Goal: Find specific page/section: Find specific page/section

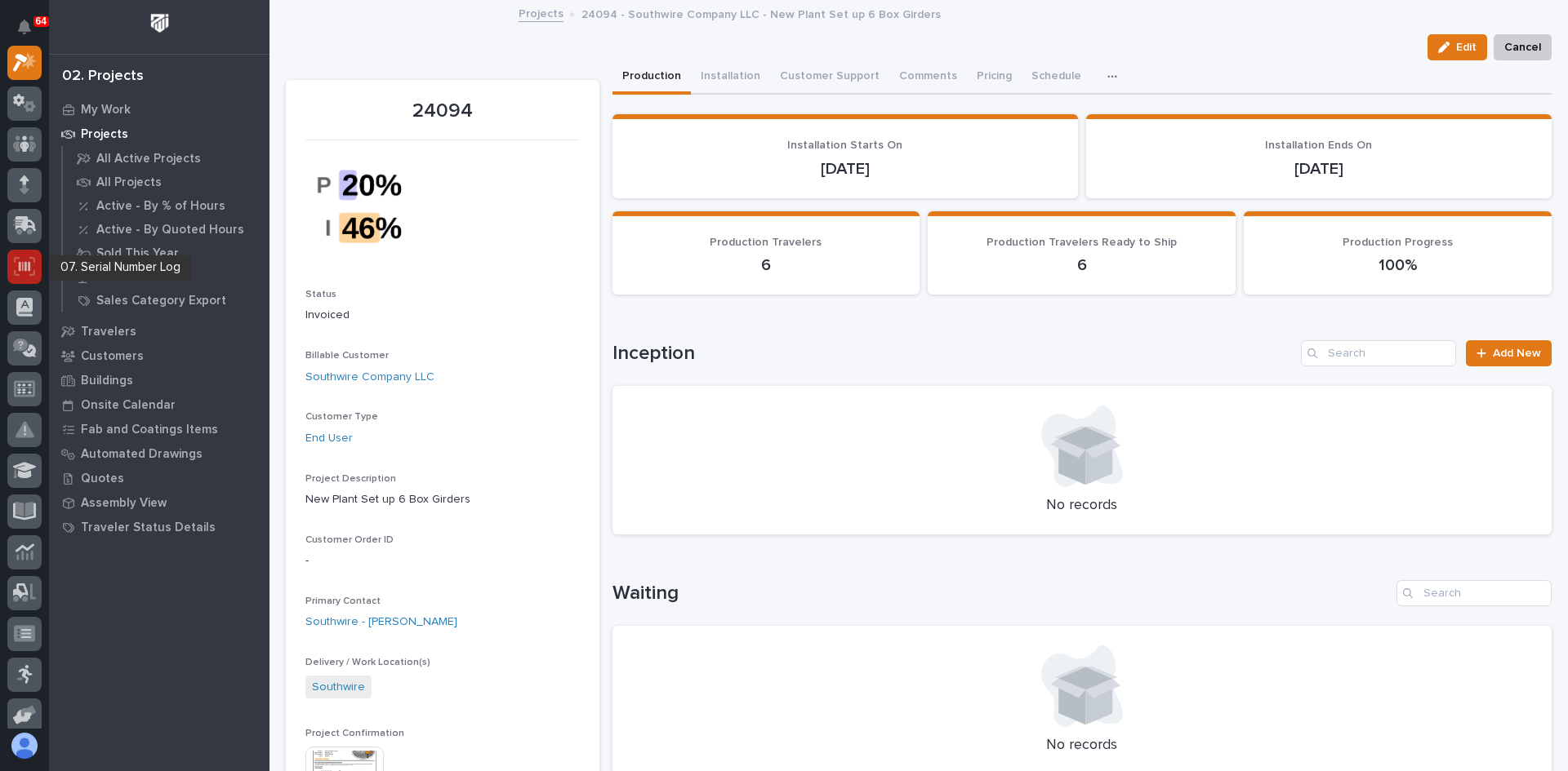
click at [26, 262] on icon at bounding box center [25, 266] width 12 height 10
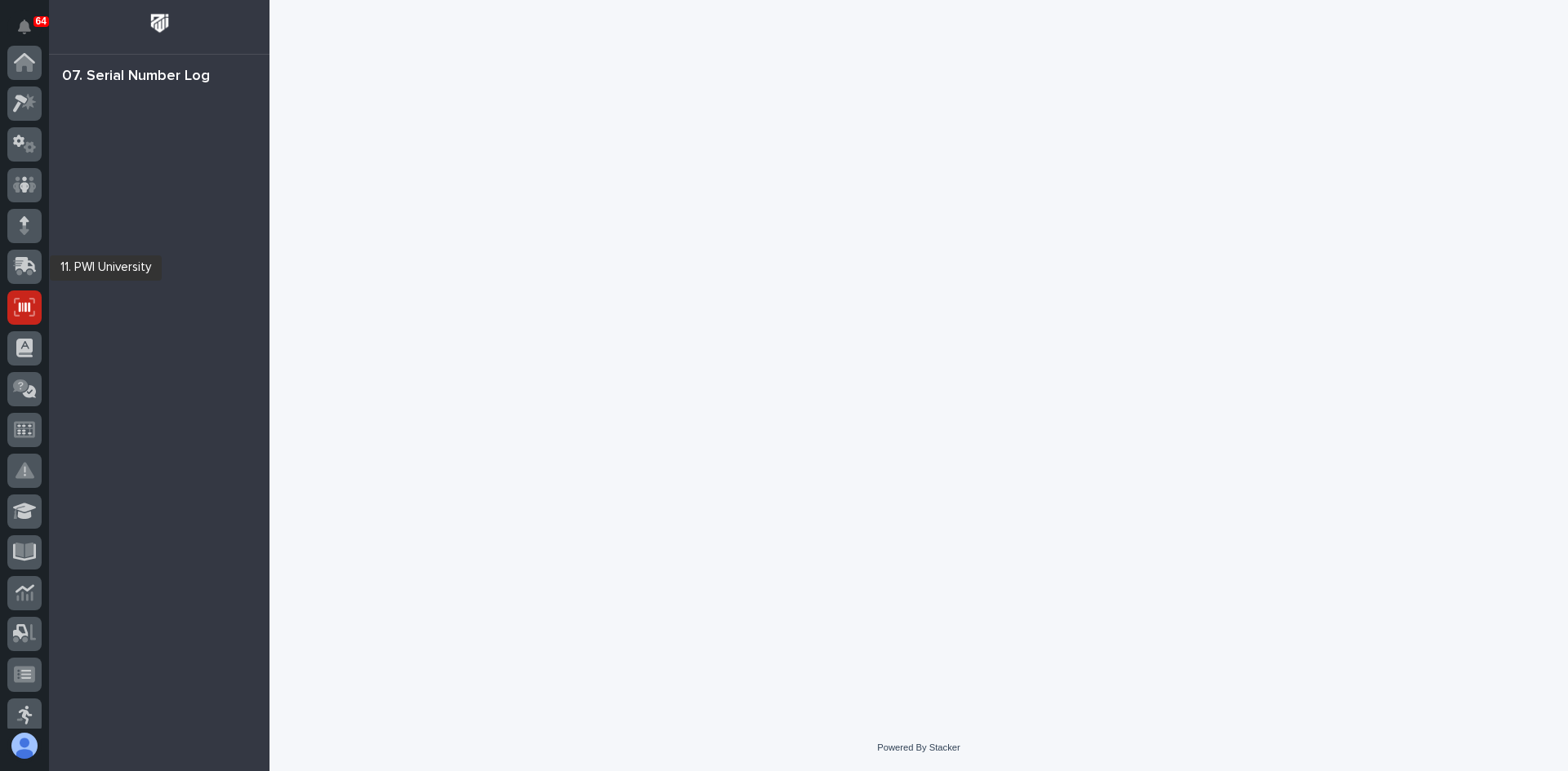
scroll to position [244, 0]
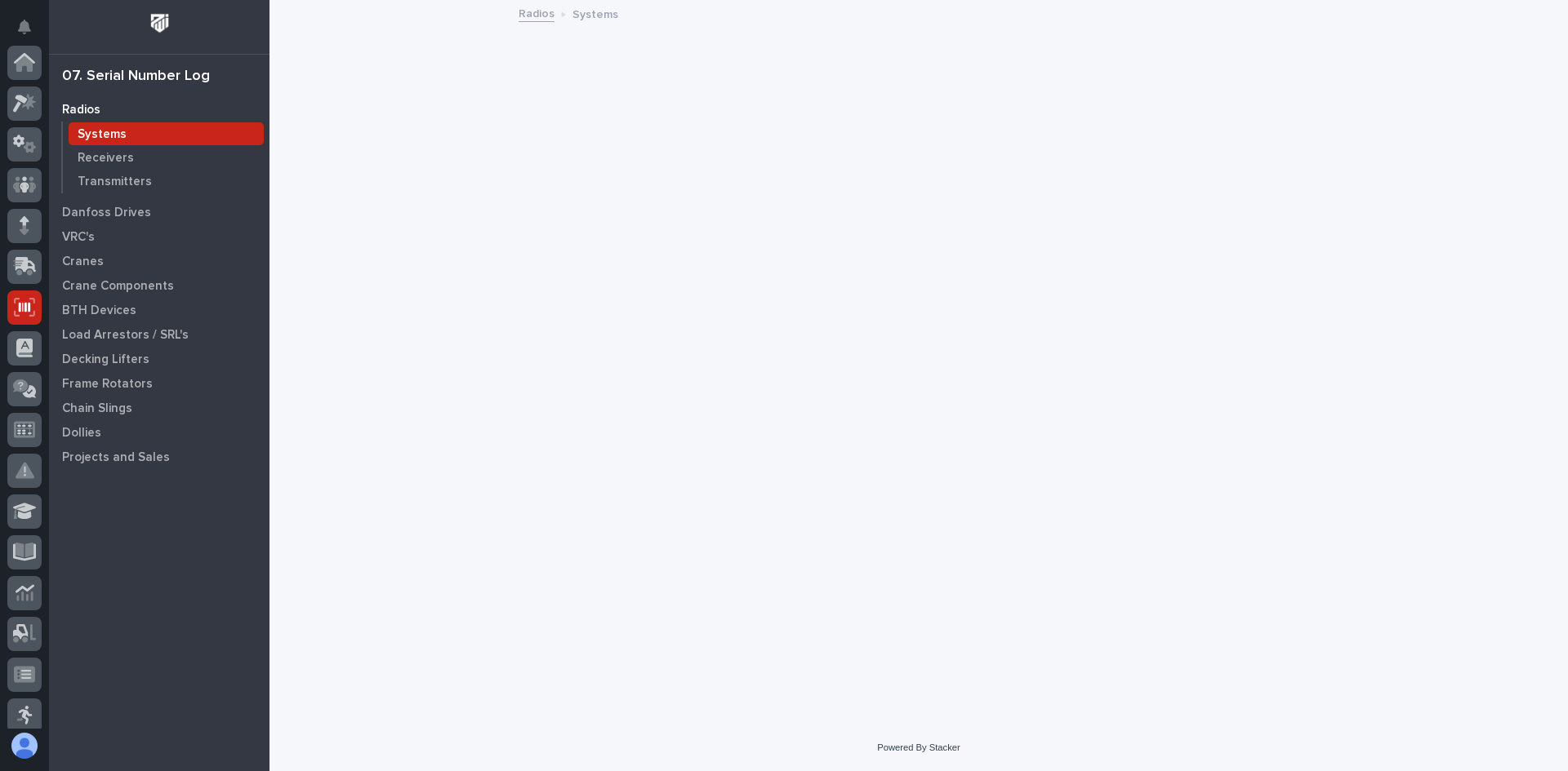
scroll to position [244, 0]
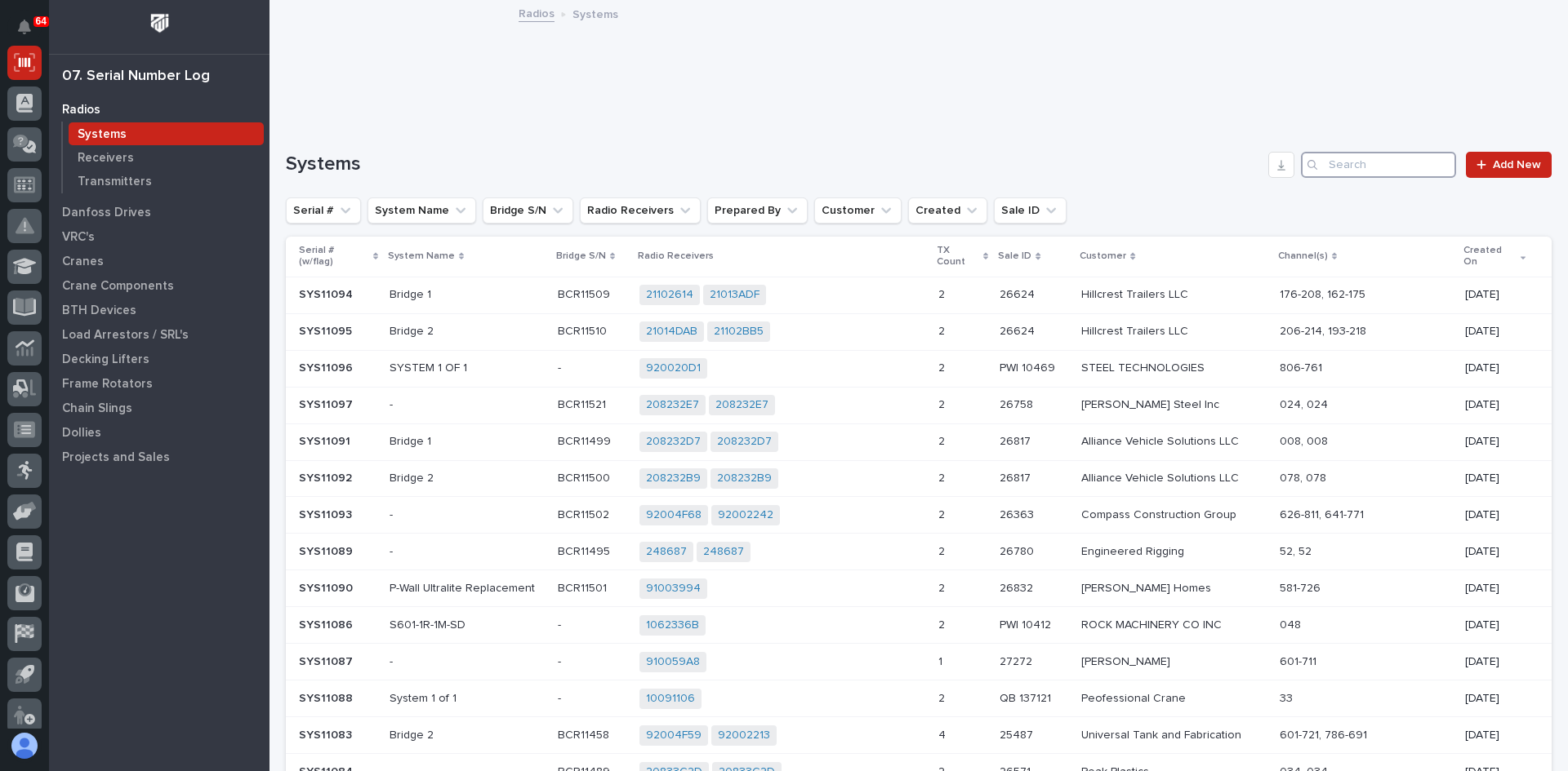
click at [1365, 164] on input "Search" at bounding box center [1378, 165] width 155 height 26
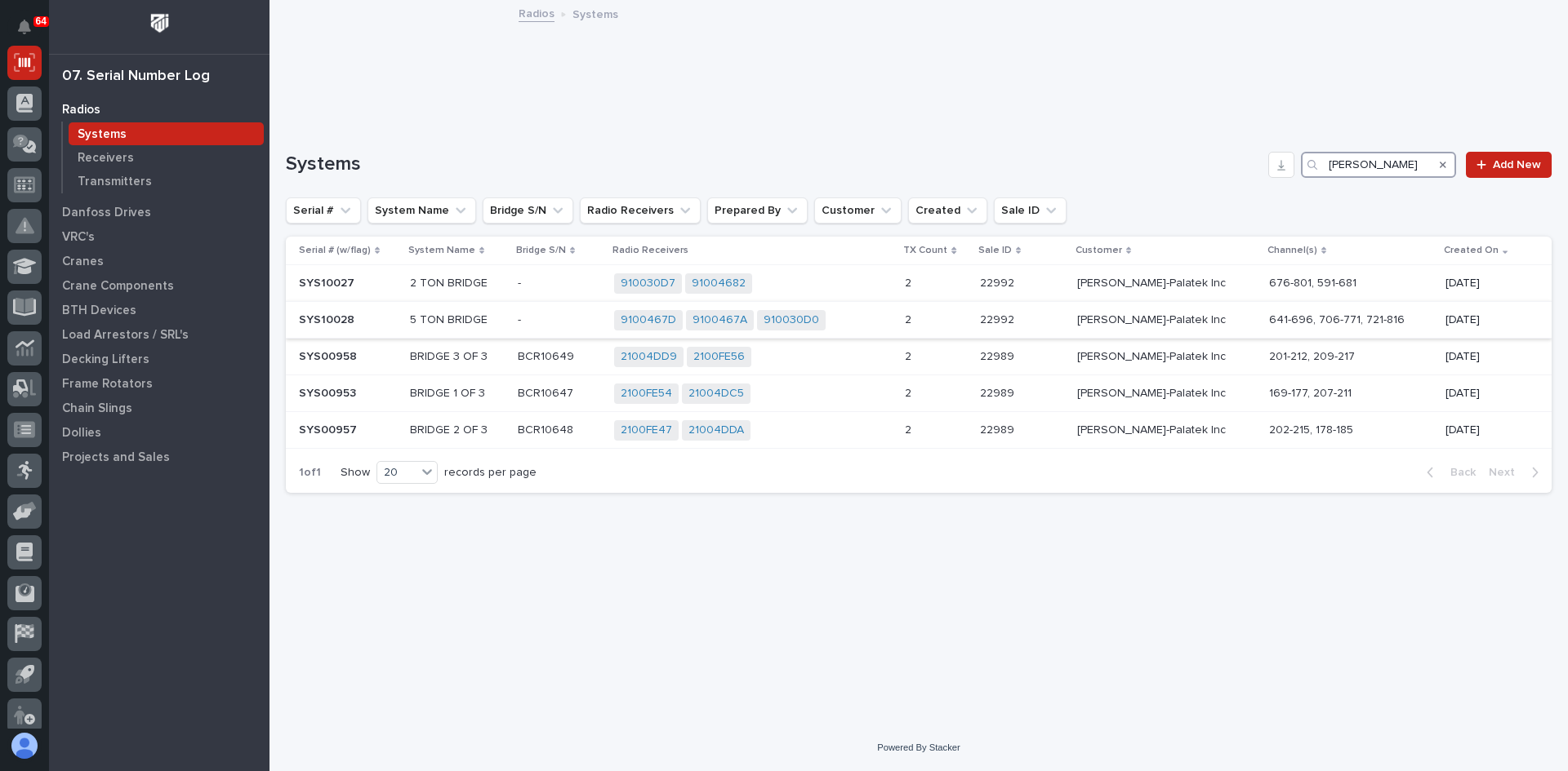
type input "[PERSON_NAME]"
click at [561, 317] on p at bounding box center [560, 321] width 84 height 13
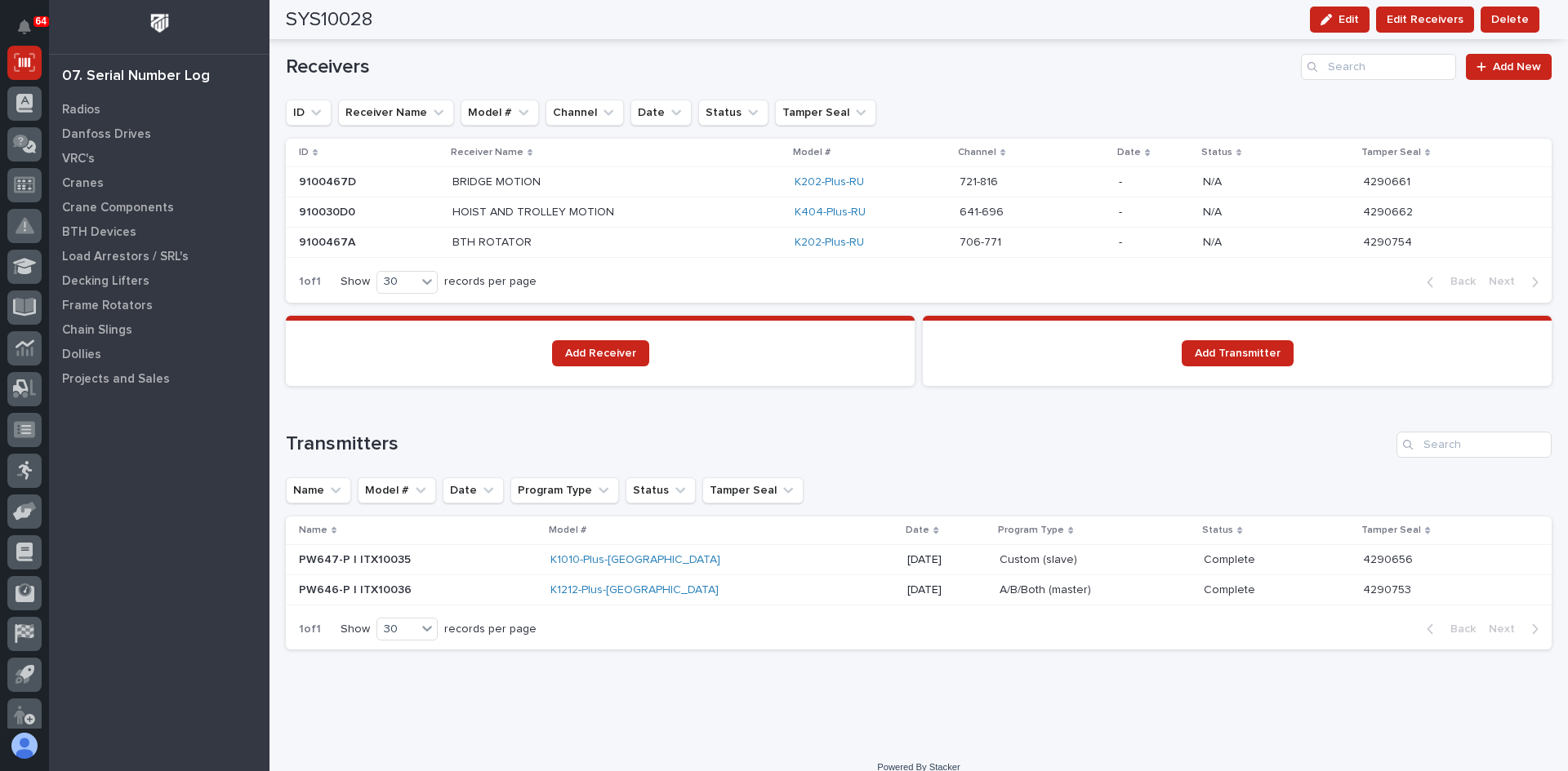
scroll to position [1117, 0]
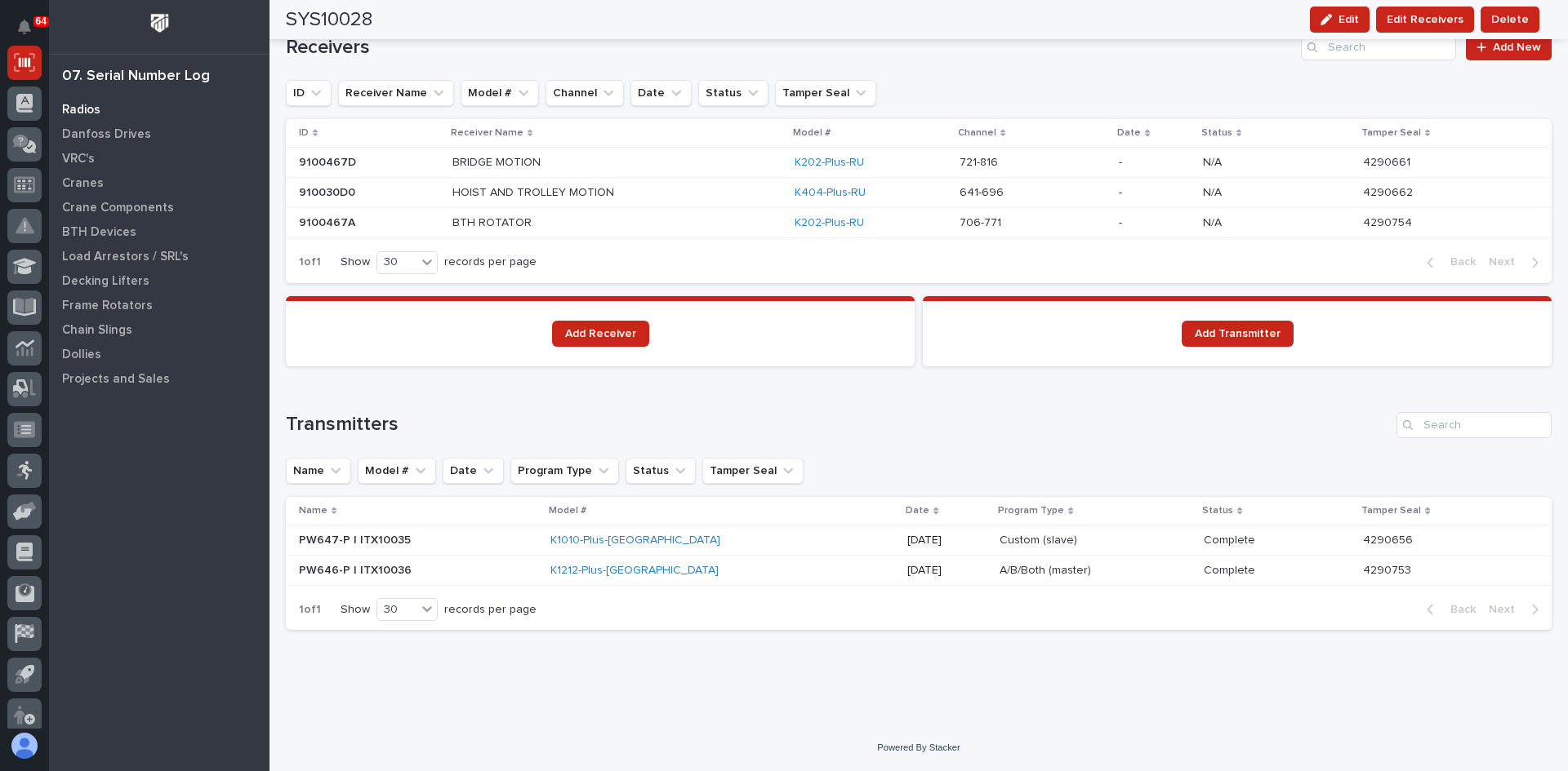
click at [76, 114] on p "Radios" at bounding box center [81, 110] width 39 height 14
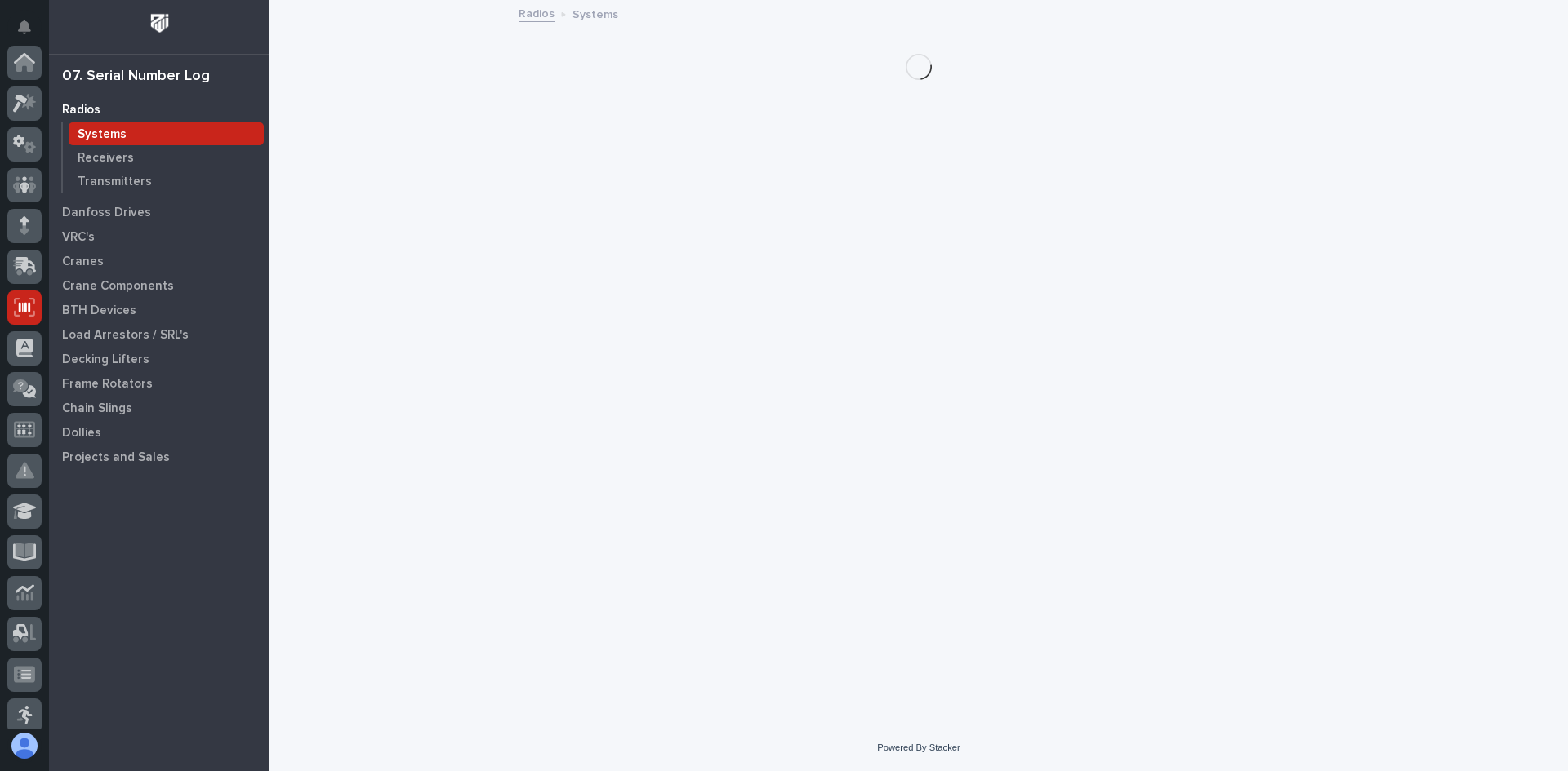
scroll to position [244, 0]
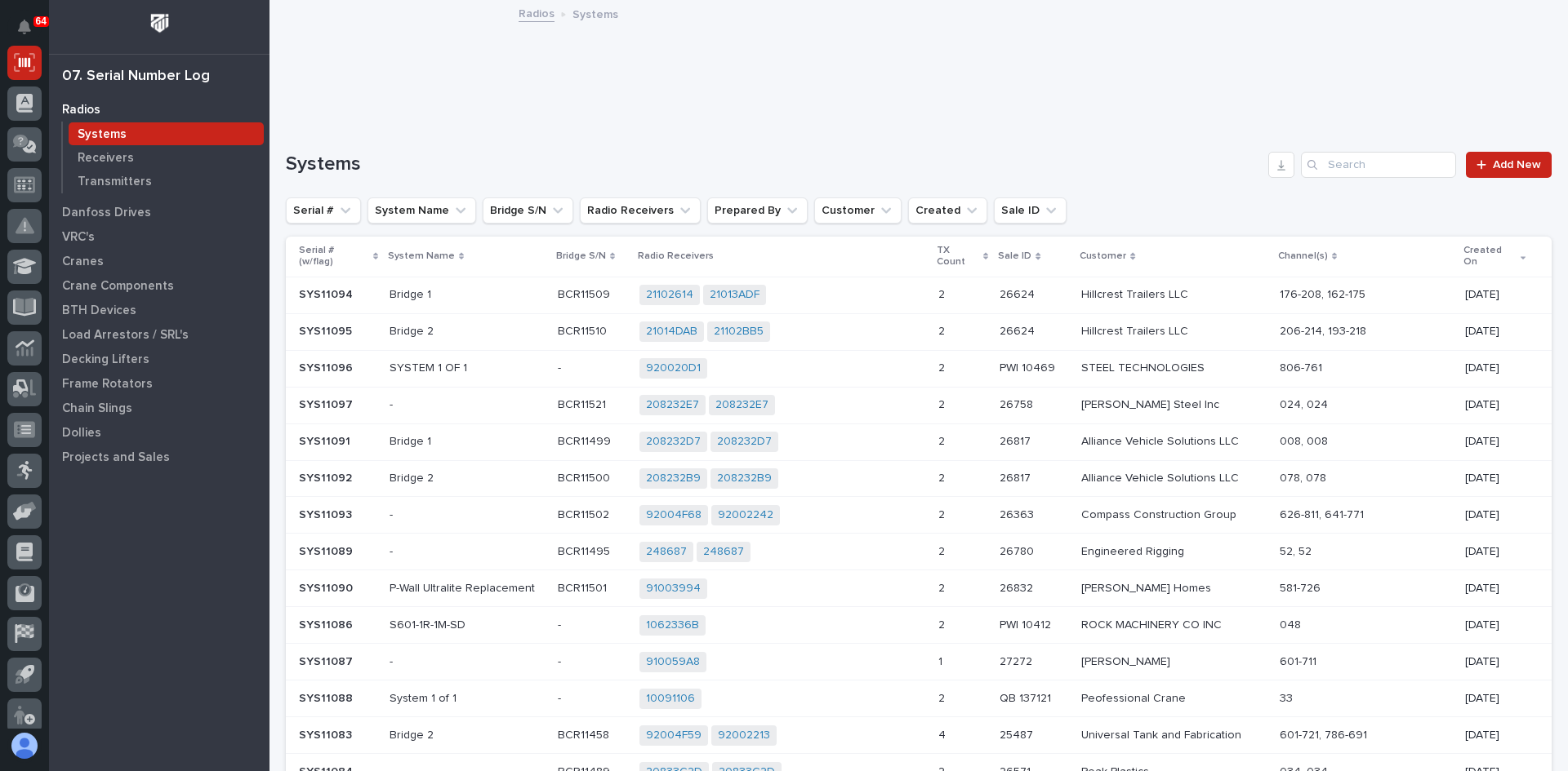
click at [101, 132] on p "Systems" at bounding box center [102, 134] width 49 height 14
click at [1339, 174] on input "Search" at bounding box center [1378, 165] width 155 height 26
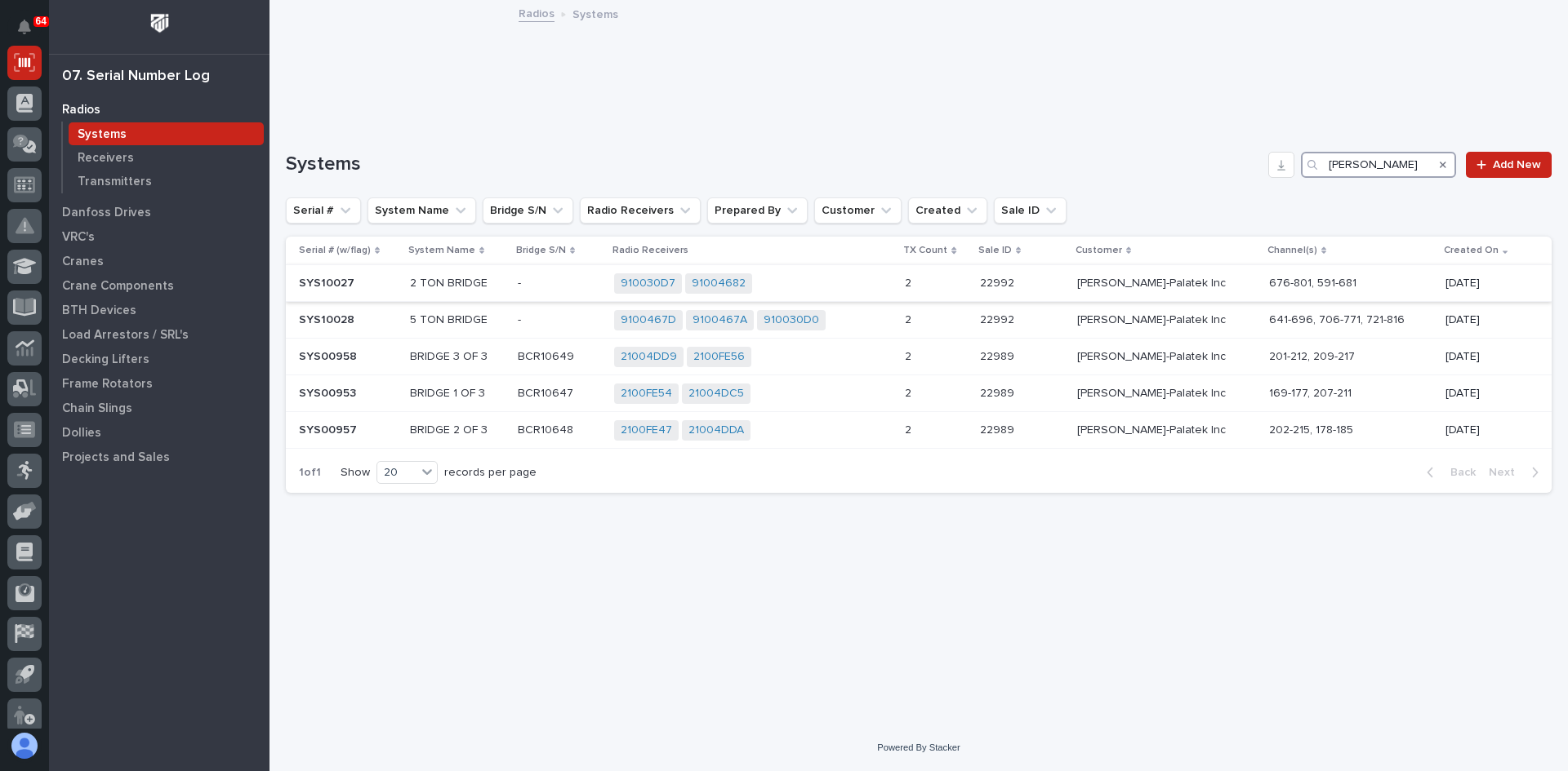
type input "[PERSON_NAME]"
click at [803, 281] on div "910030D7 91004682 + 0" at bounding box center [753, 283] width 277 height 20
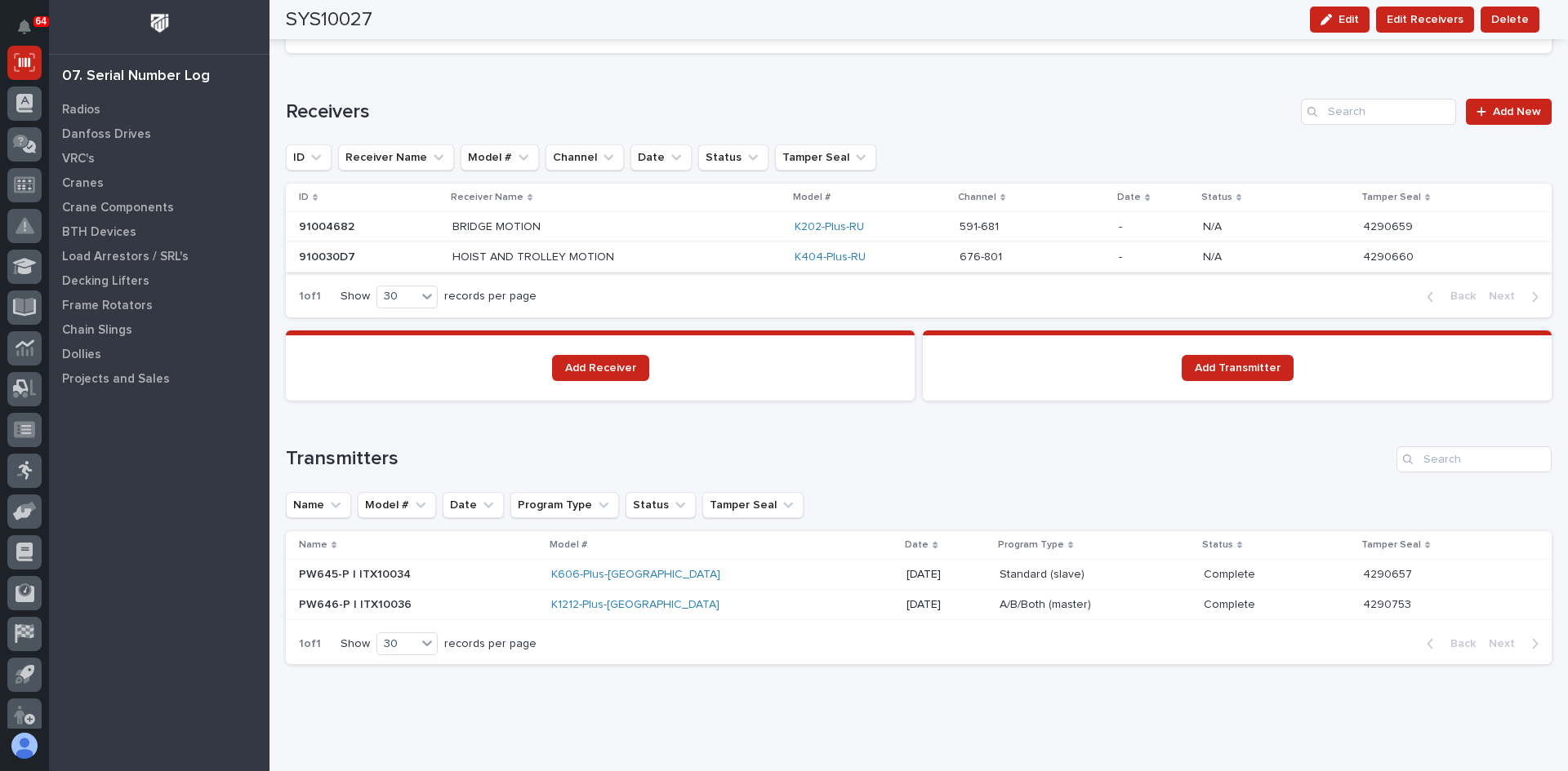
scroll to position [1087, 0]
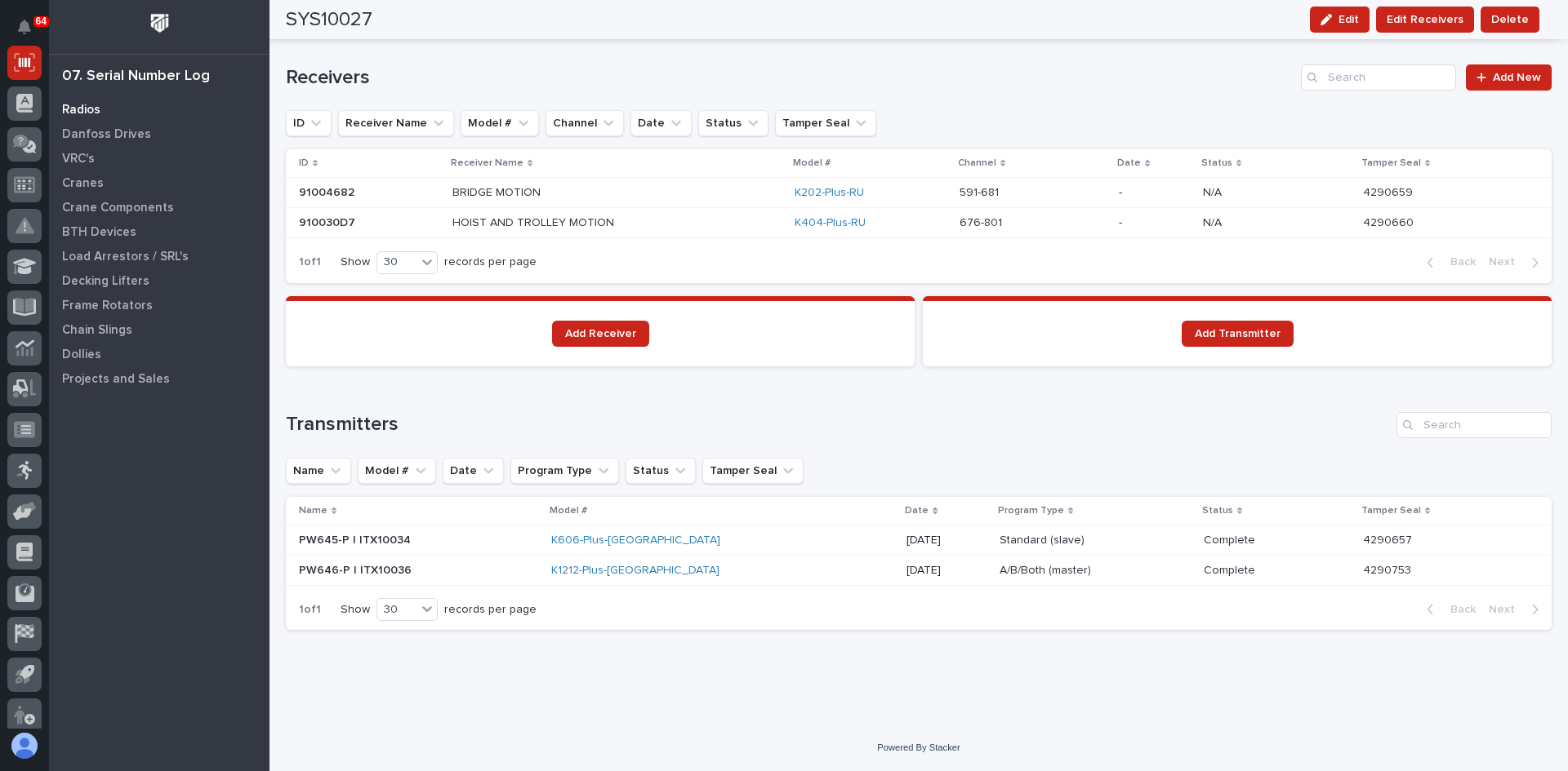
click at [82, 114] on p "Radios" at bounding box center [81, 110] width 39 height 14
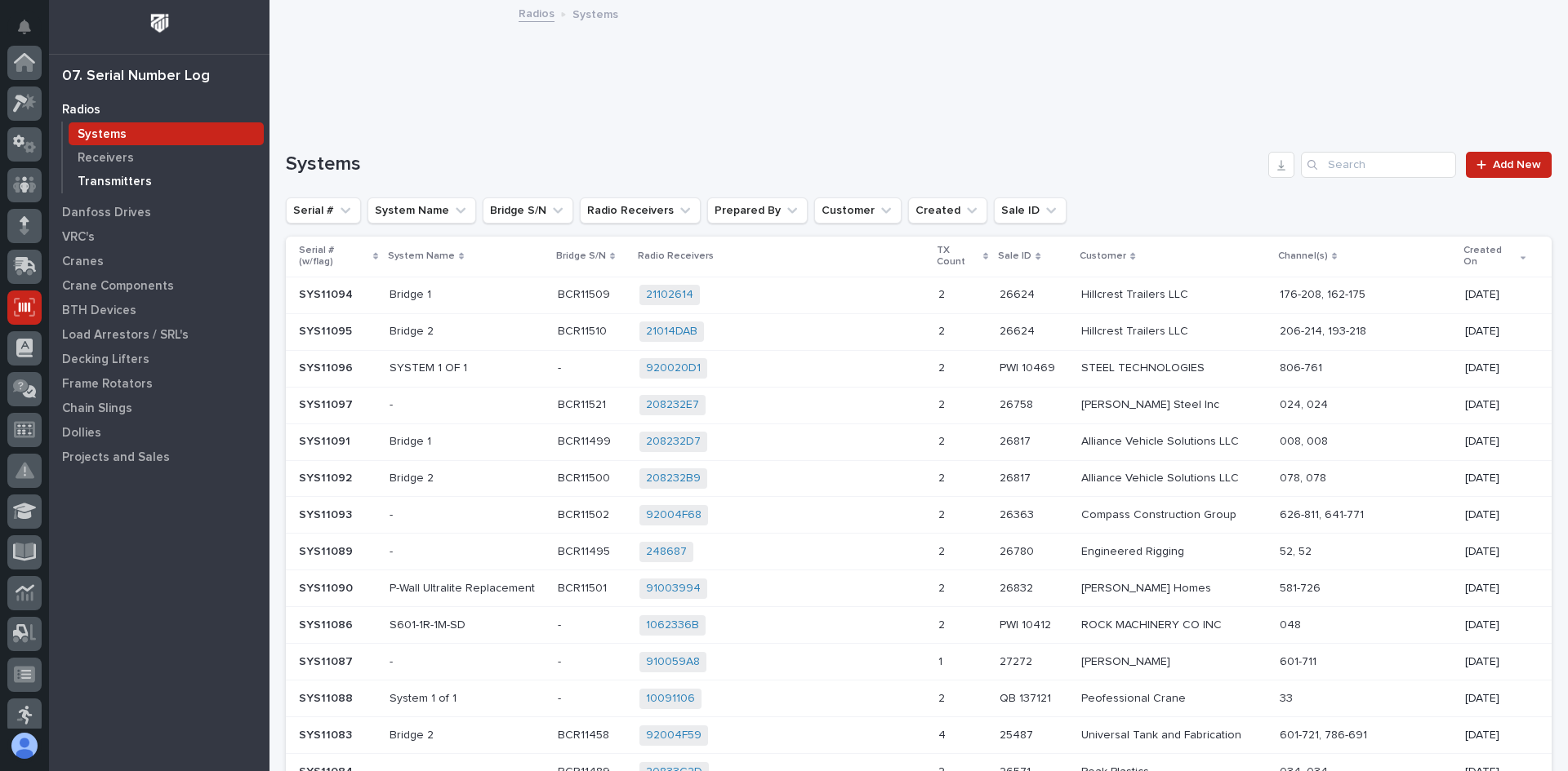
scroll to position [244, 0]
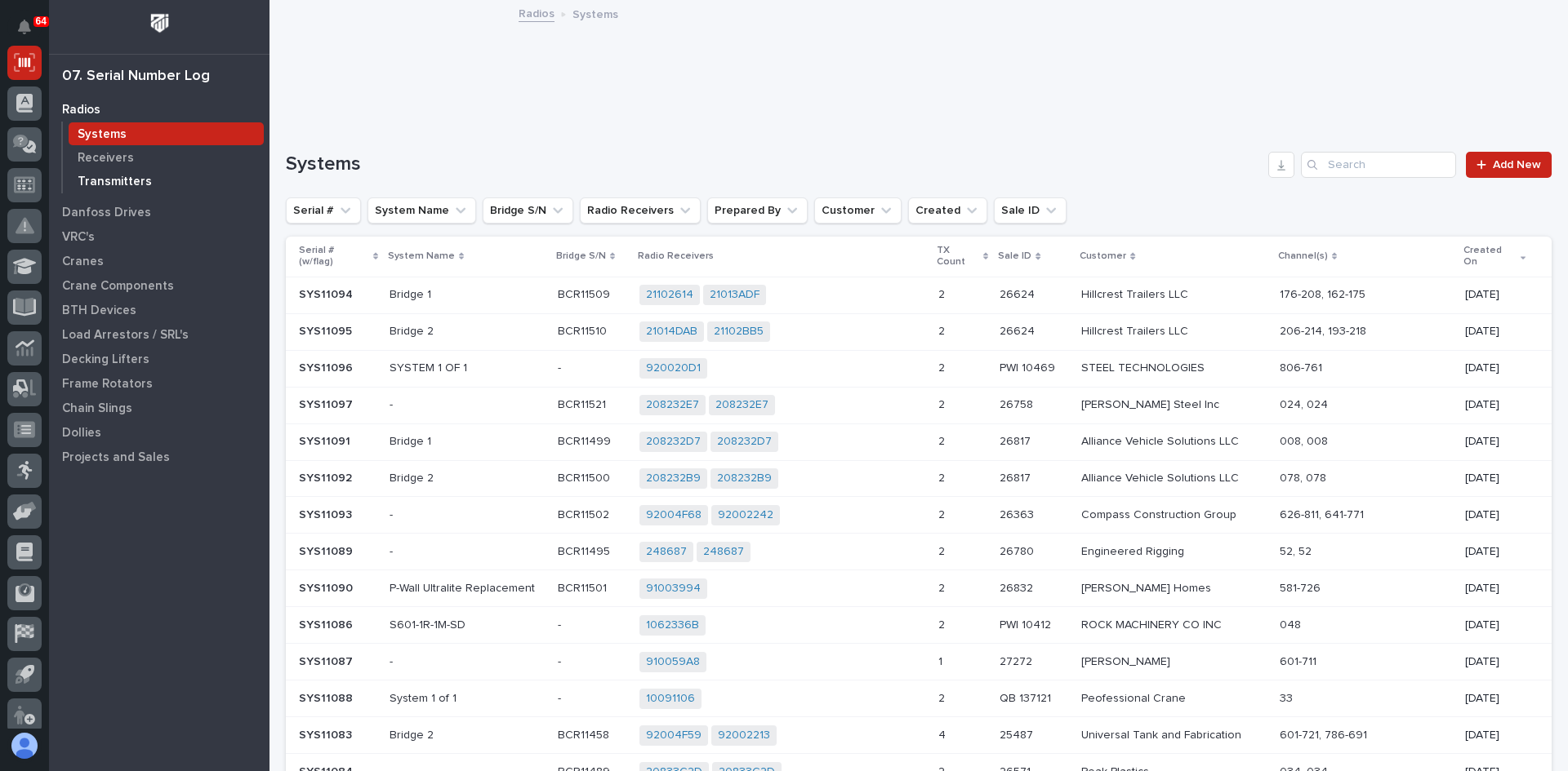
click at [118, 189] on p "Transmitters" at bounding box center [115, 181] width 74 height 14
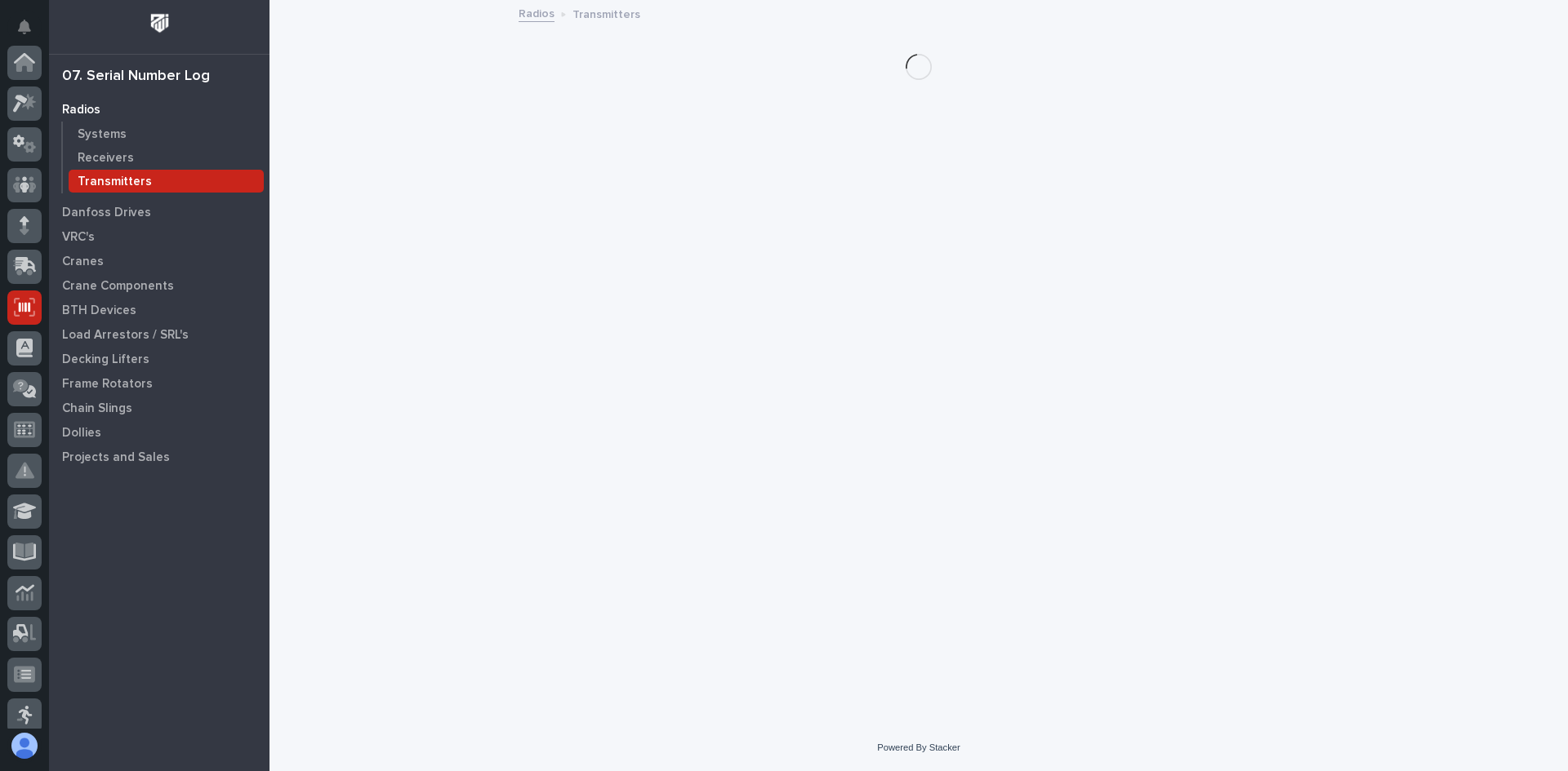
scroll to position [244, 0]
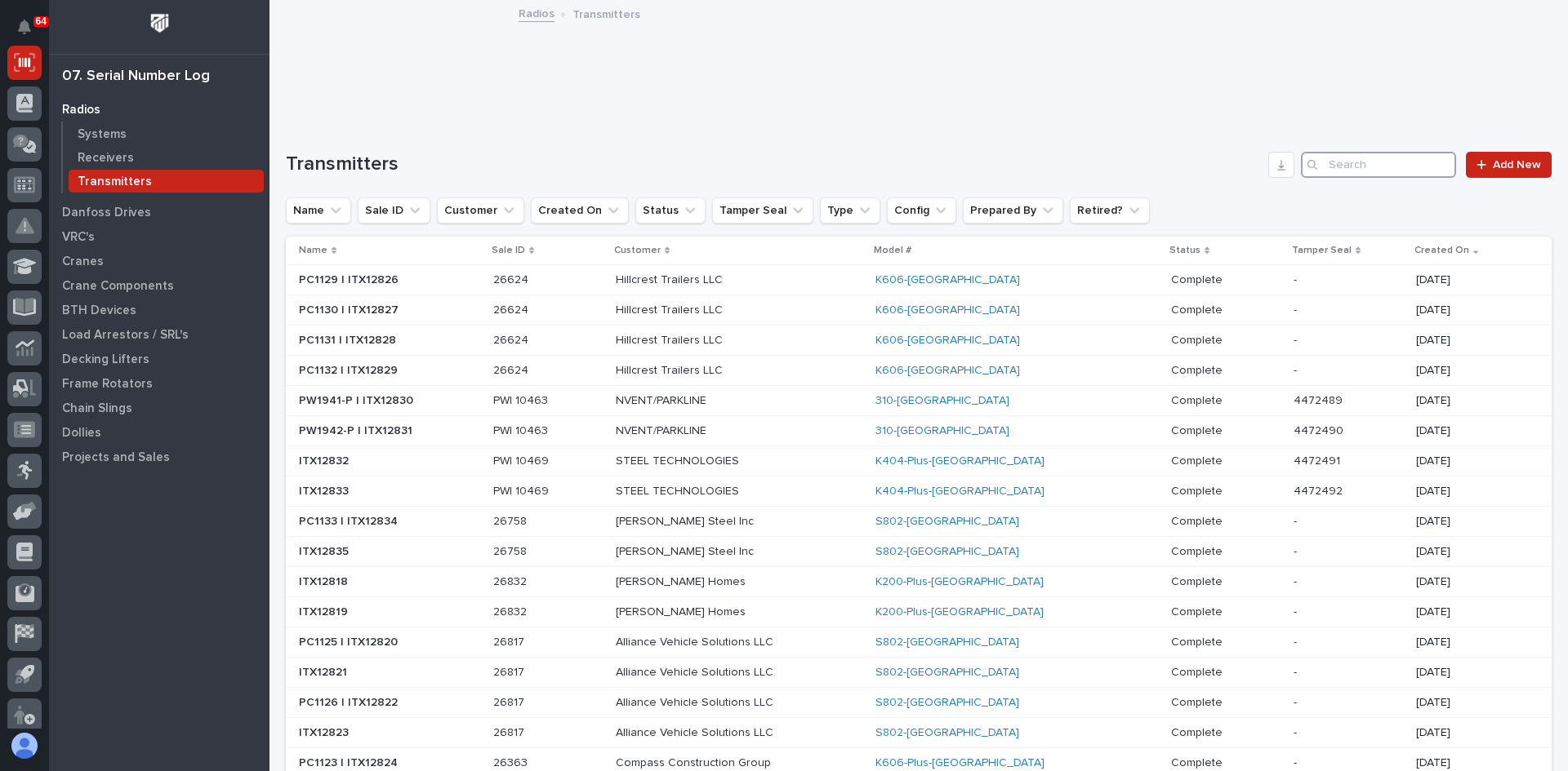
click at [1337, 167] on input "Search" at bounding box center [1378, 165] width 155 height 26
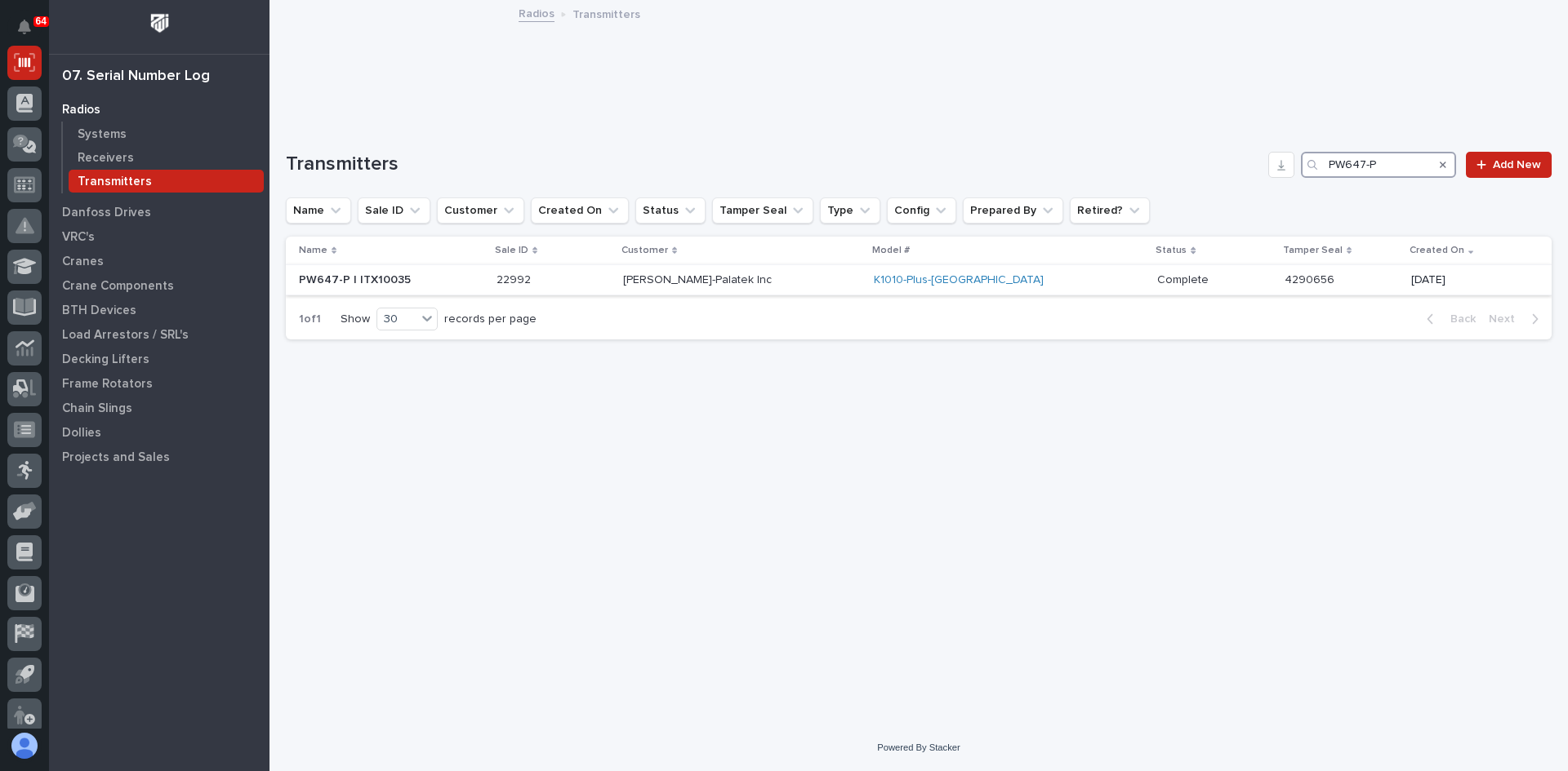
type input "PW647-P"
click at [861, 287] on p "[PERSON_NAME]-Palatek Inc" at bounding box center [742, 280] width 238 height 13
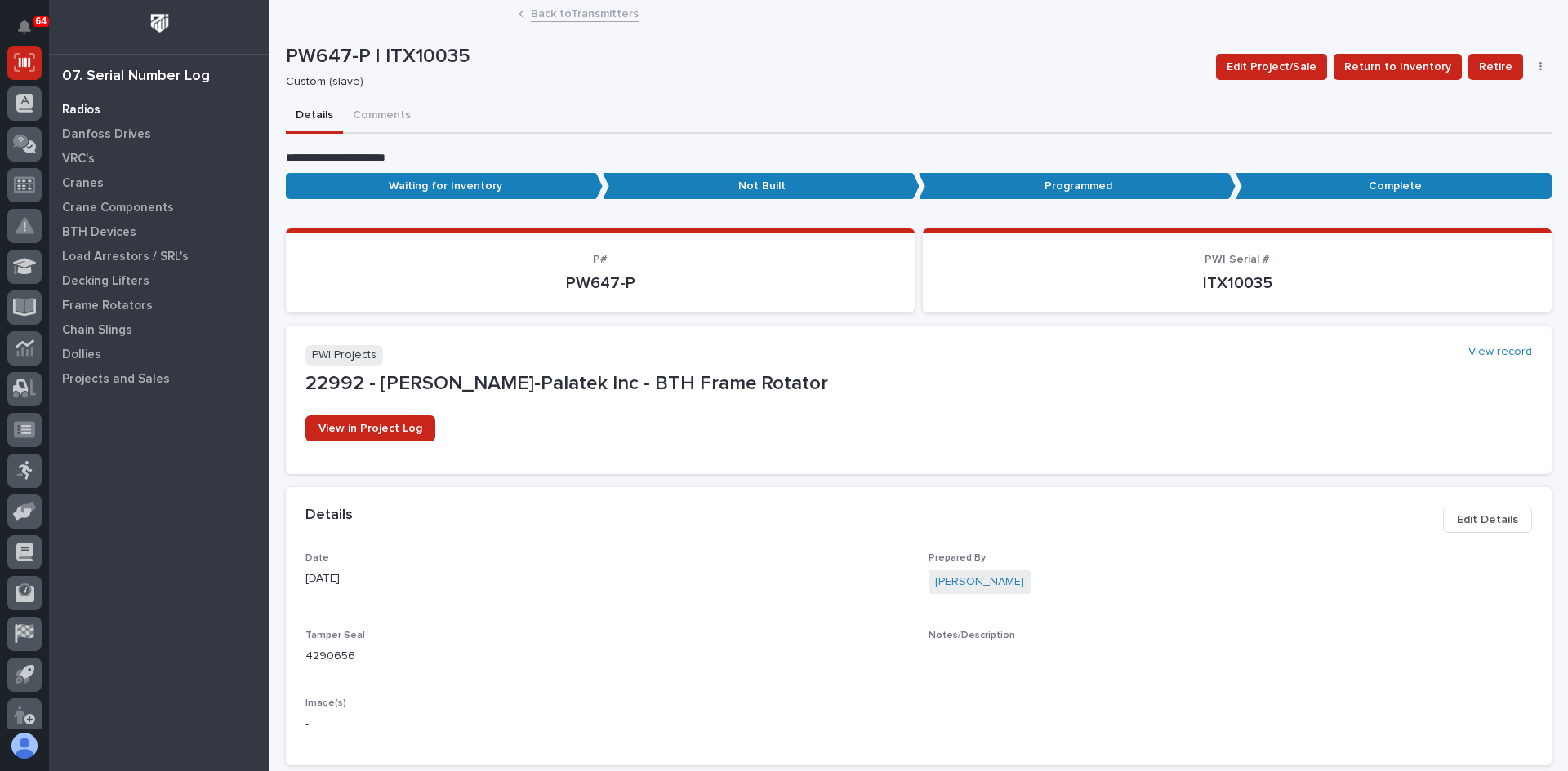
click at [89, 112] on p "Radios" at bounding box center [81, 110] width 39 height 14
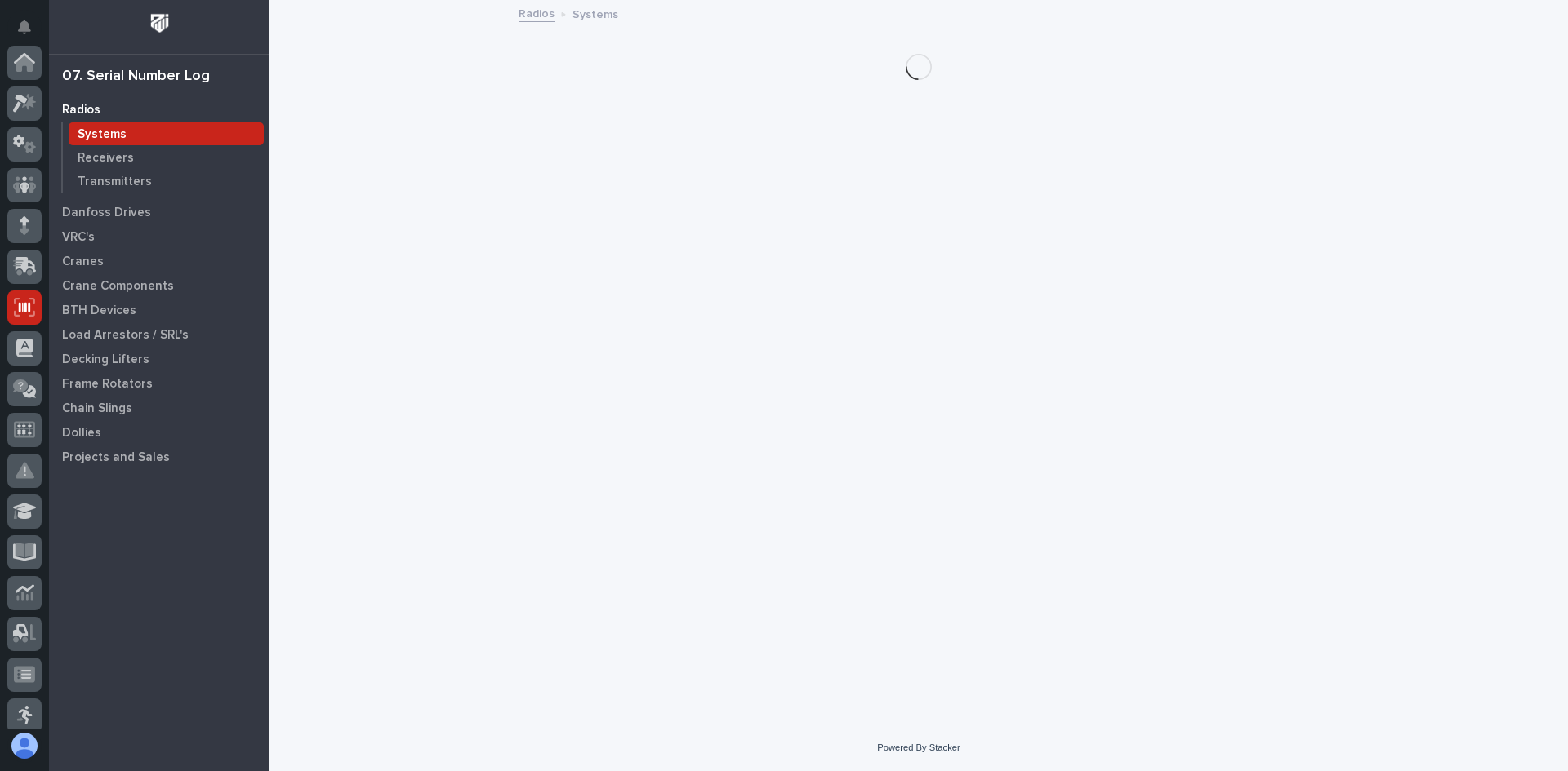
scroll to position [244, 0]
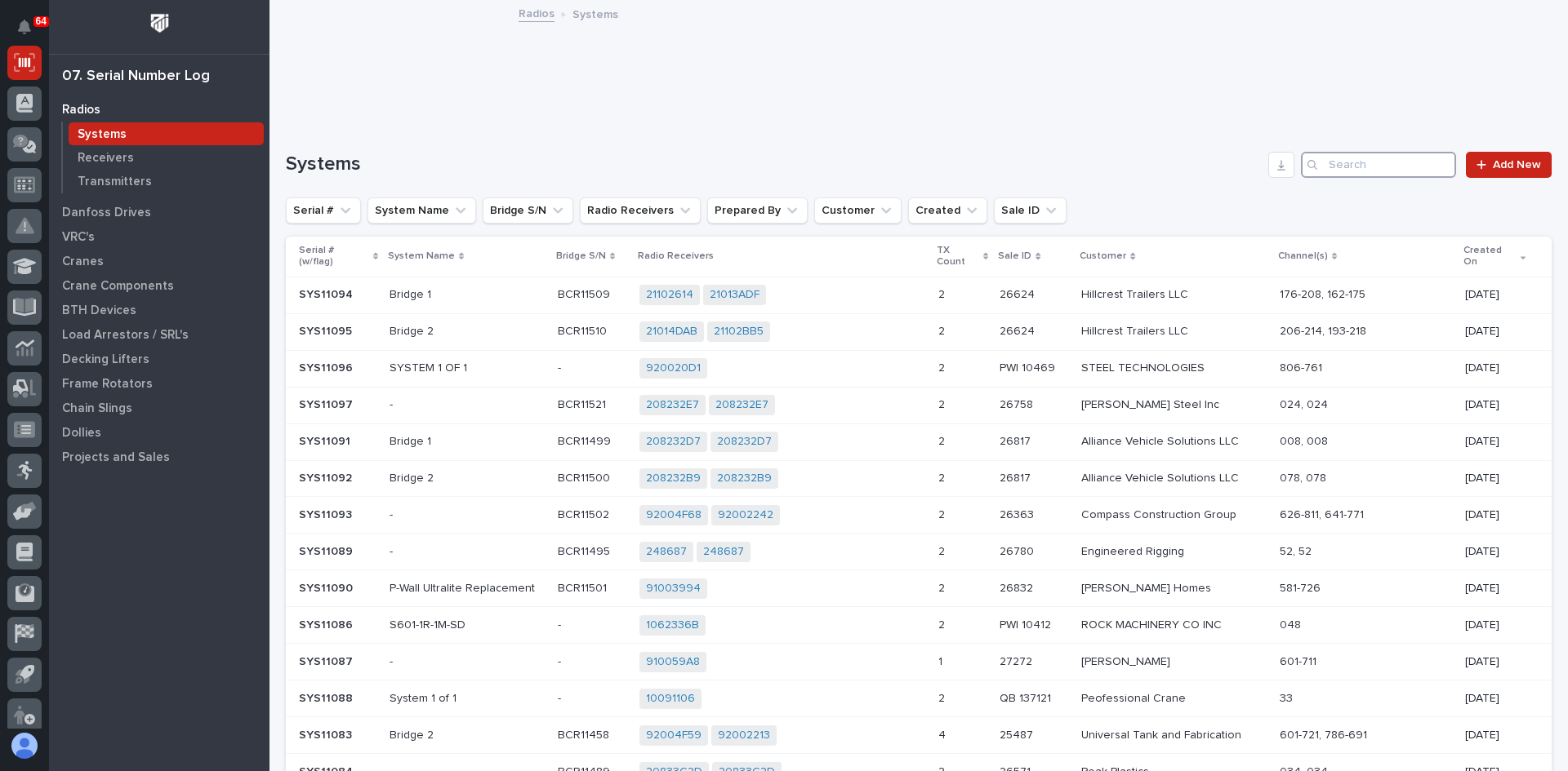
click at [1372, 167] on input "Search" at bounding box center [1378, 165] width 155 height 26
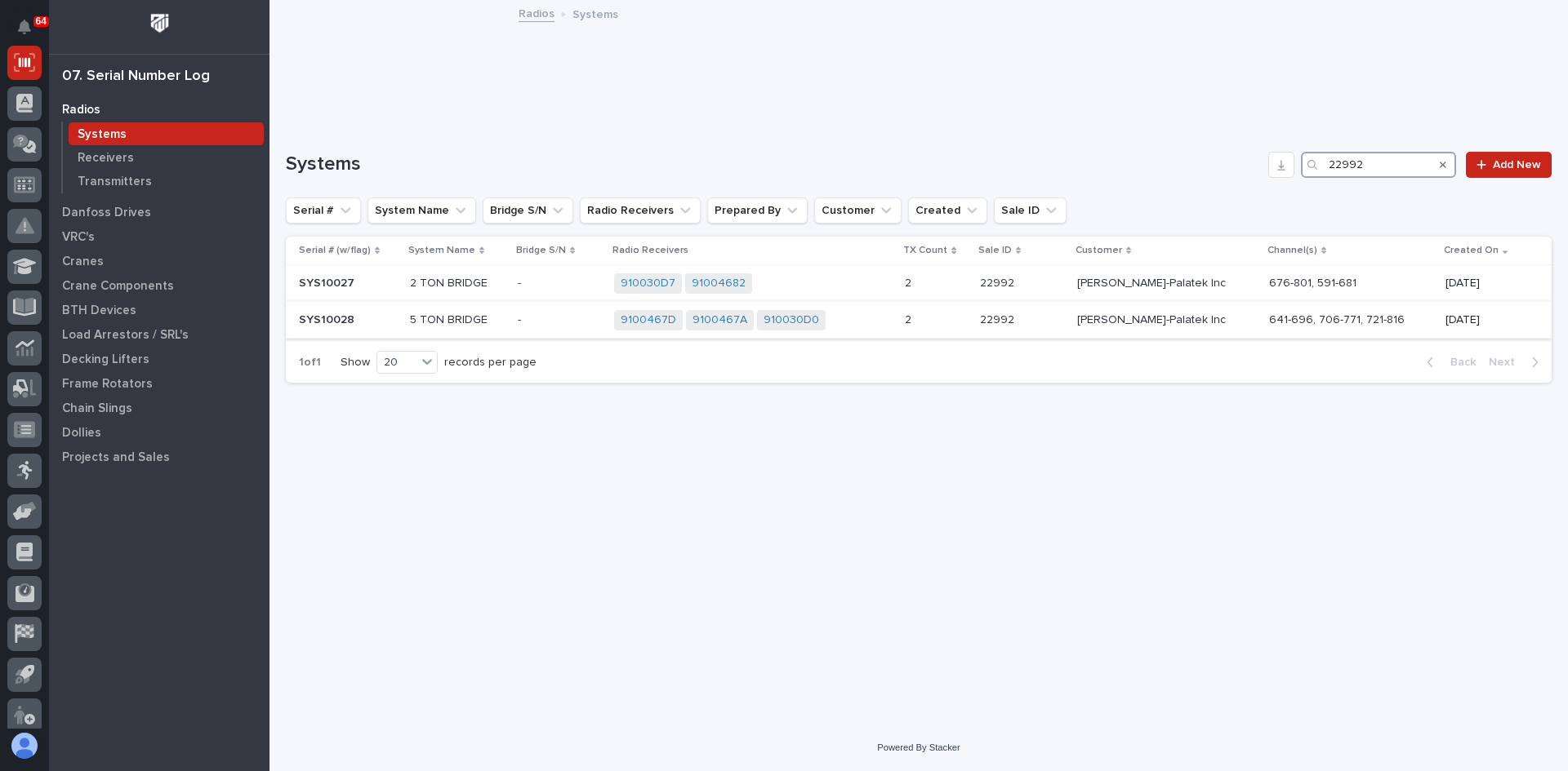
type input "22992"
